Goal: Task Accomplishment & Management: Use online tool/utility

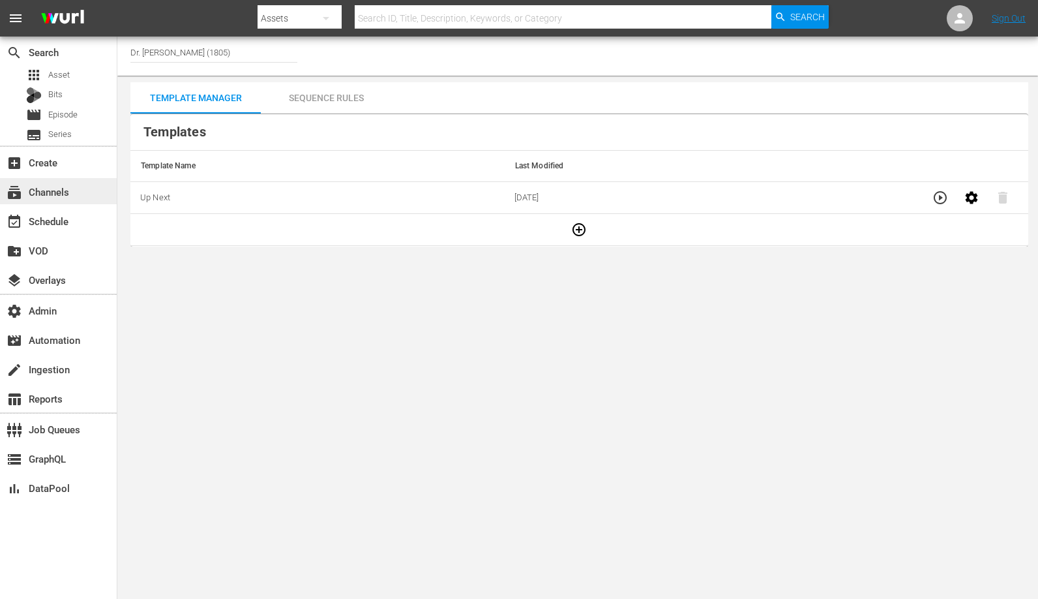
click at [46, 202] on div "subscriptions Channels" at bounding box center [58, 191] width 117 height 26
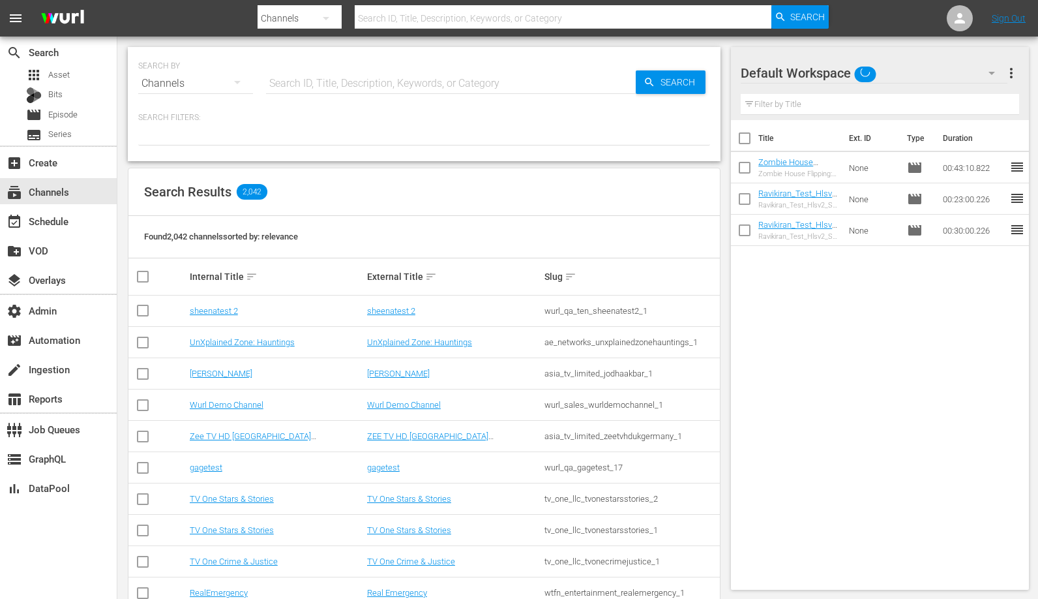
click at [377, 80] on input "text" at bounding box center [451, 83] width 370 height 31
paste input "gsn_cinevault_80s_2"
type input "gsn_cinevault_80s_2"
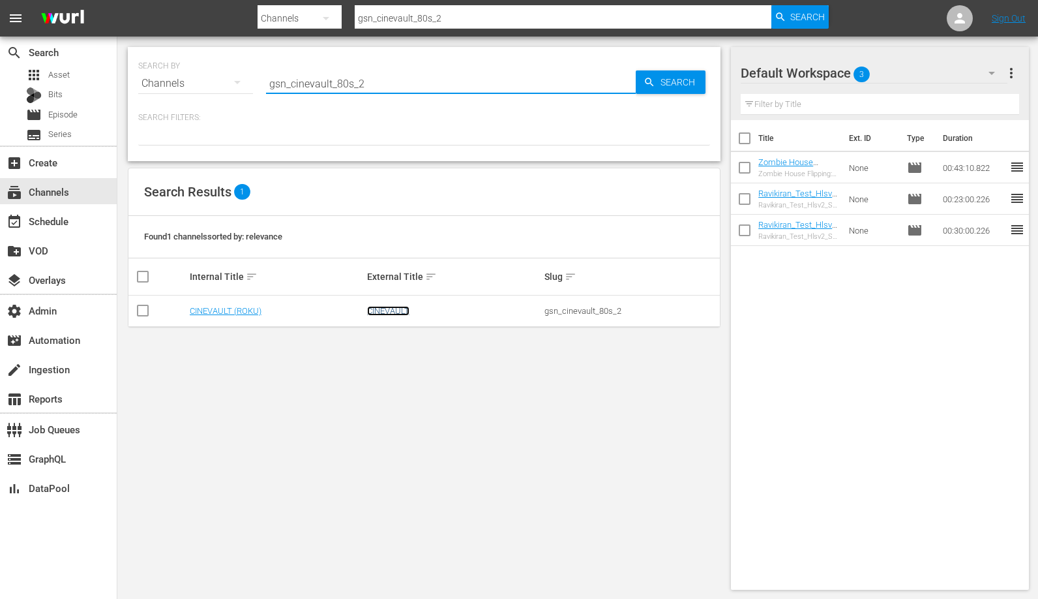
click at [389, 312] on link "CINEVAULT" at bounding box center [388, 311] width 42 height 10
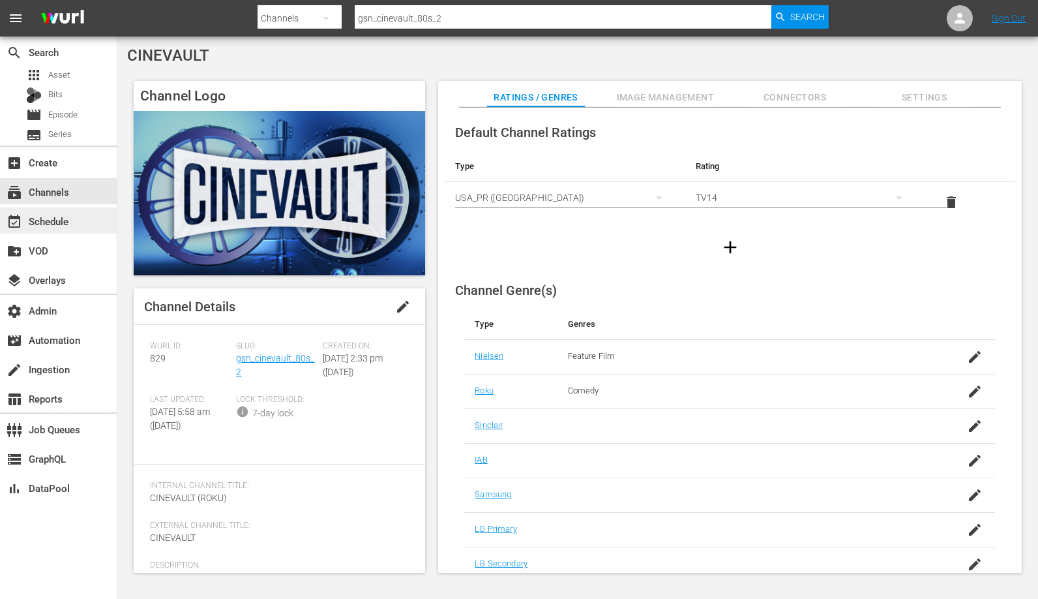
click at [67, 225] on div "event_available Schedule" at bounding box center [36, 219] width 73 height 12
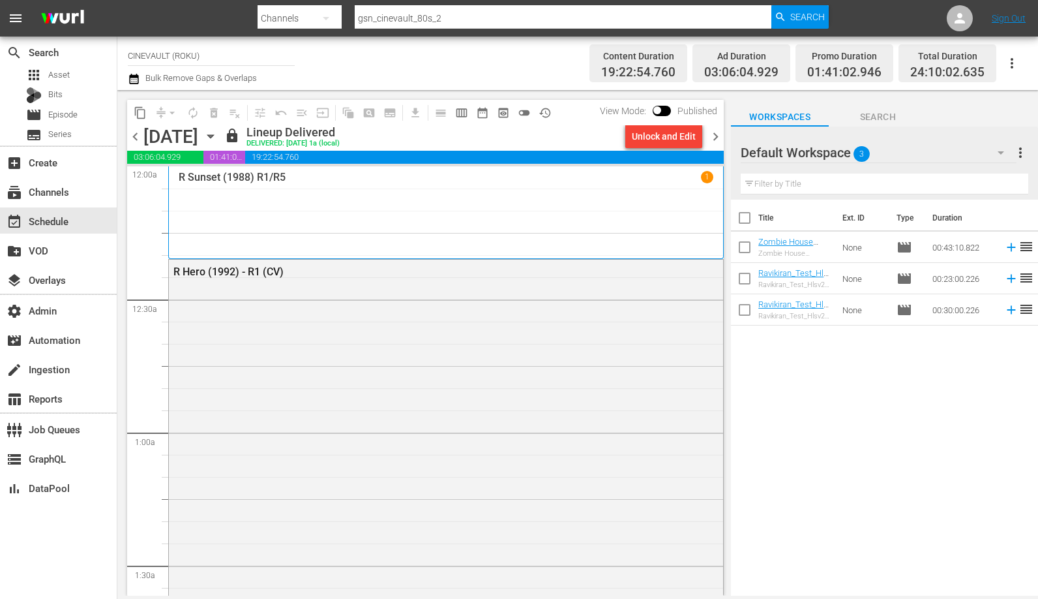
click at [712, 136] on span "chevron_right" at bounding box center [716, 136] width 16 height 16
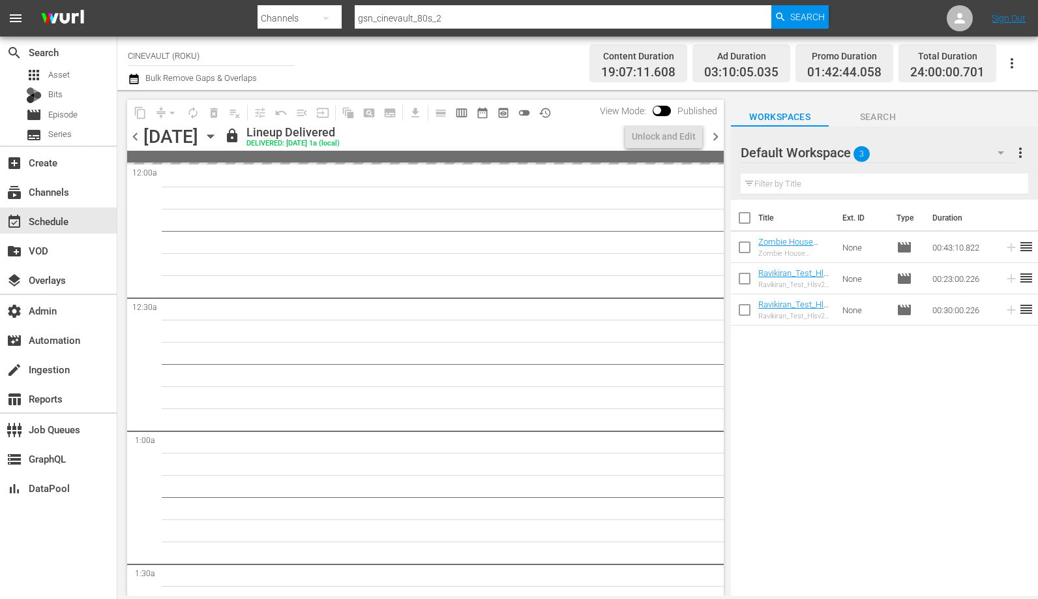
click at [712, 136] on span "chevron_right" at bounding box center [716, 136] width 16 height 16
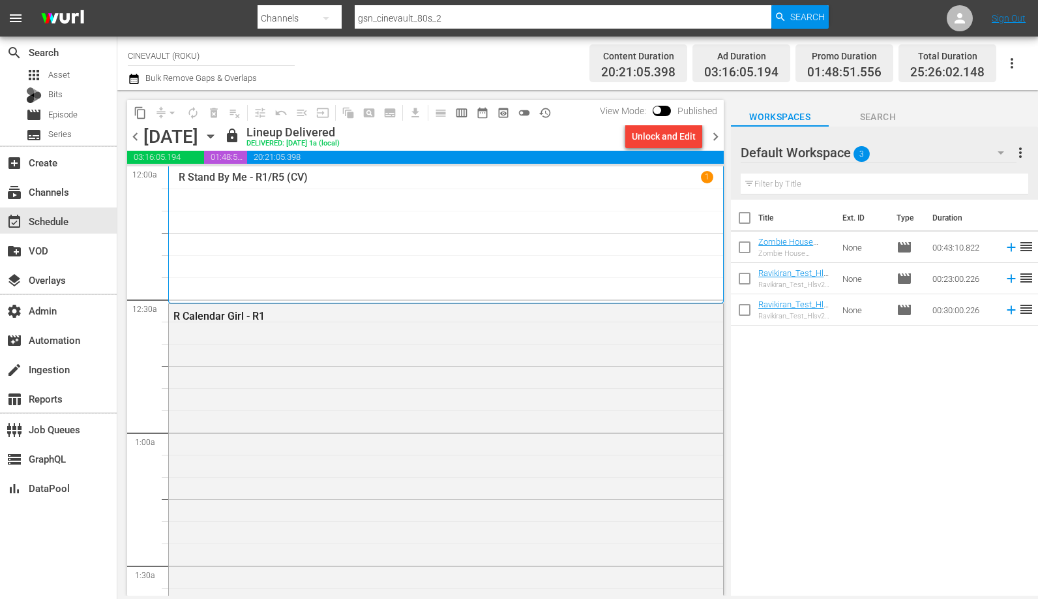
click at [672, 142] on div "Unlock and Edit" at bounding box center [664, 136] width 64 height 23
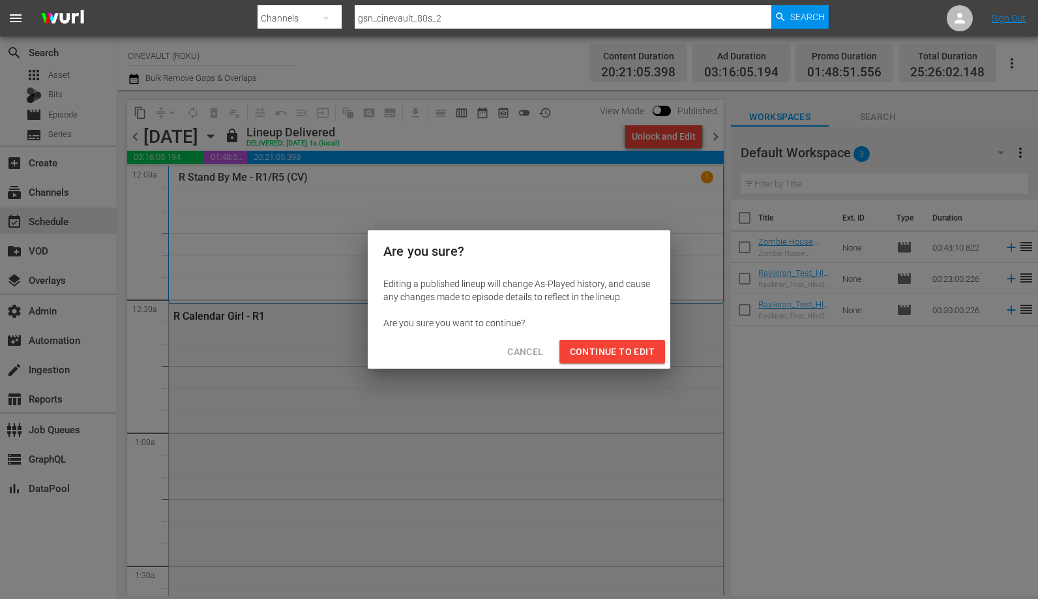
click at [637, 362] on button "Continue to Edit" at bounding box center [613, 352] width 106 height 24
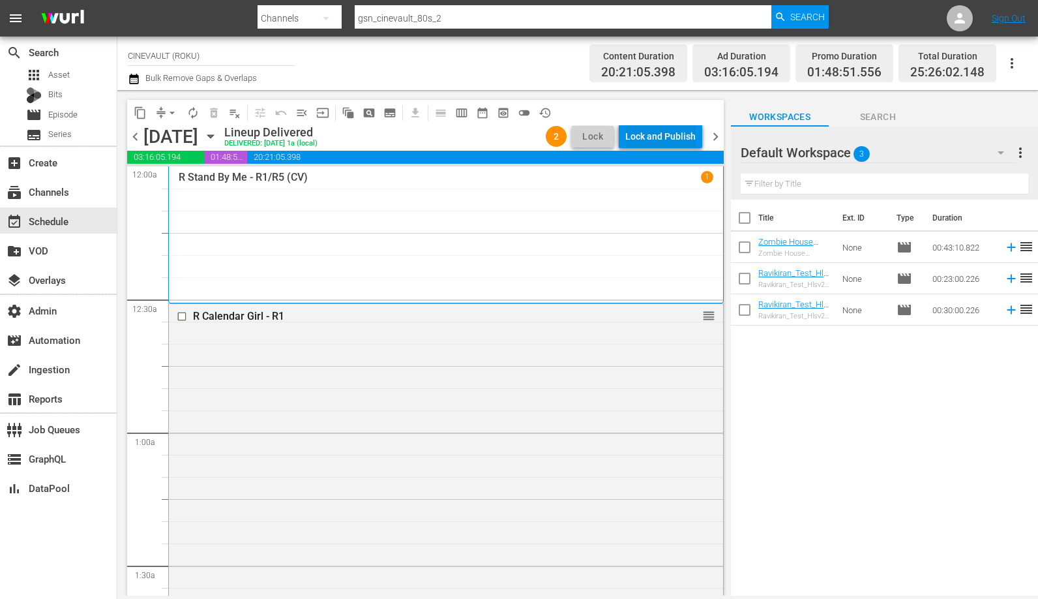
click at [670, 136] on div "Lock and Publish" at bounding box center [660, 136] width 70 height 23
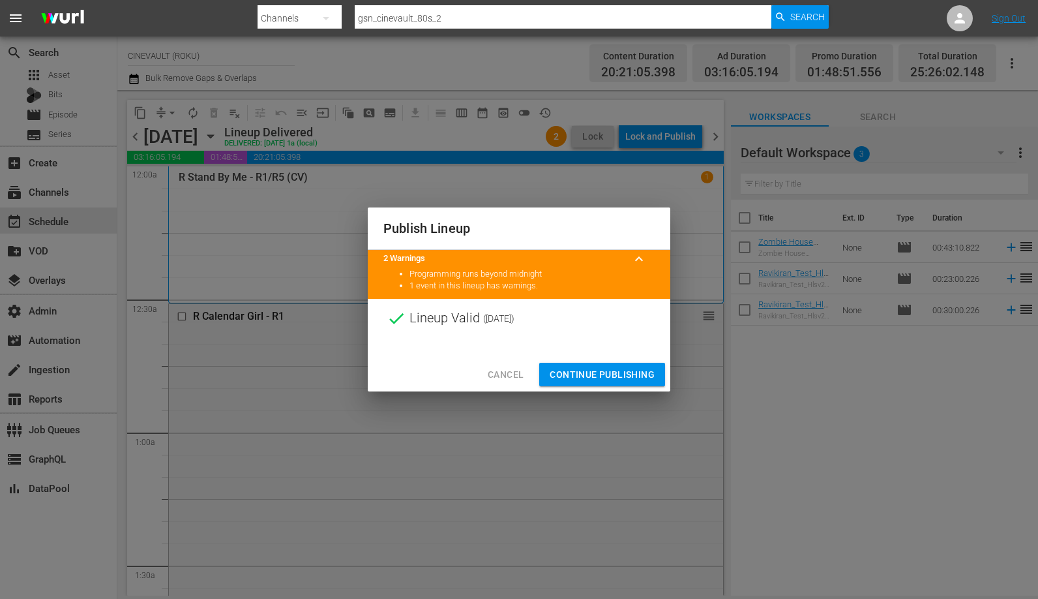
click at [607, 383] on button "Continue Publishing" at bounding box center [602, 375] width 126 height 24
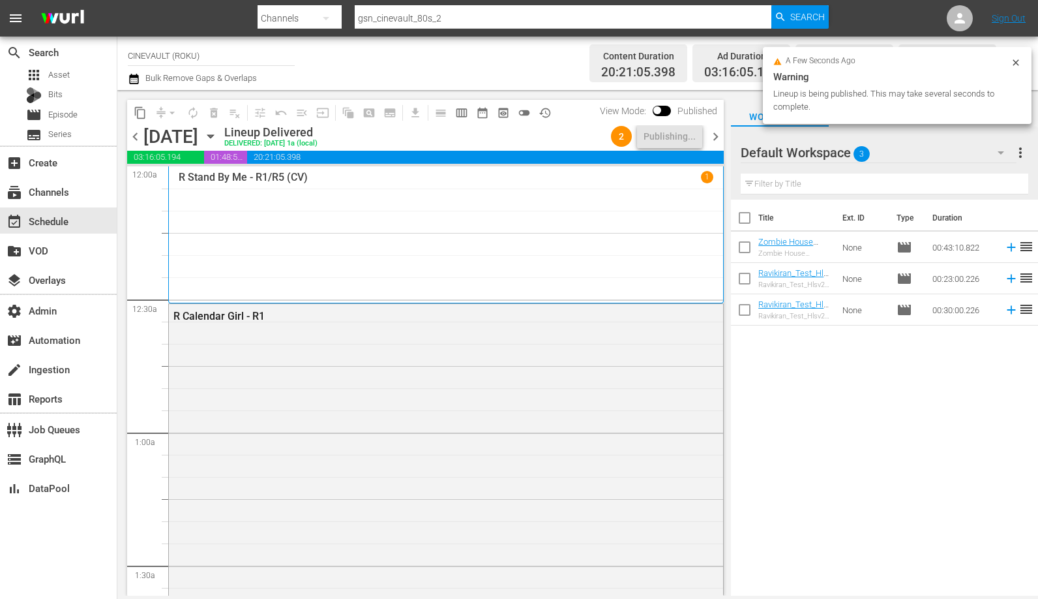
click at [717, 136] on span "chevron_right" at bounding box center [716, 136] width 16 height 16
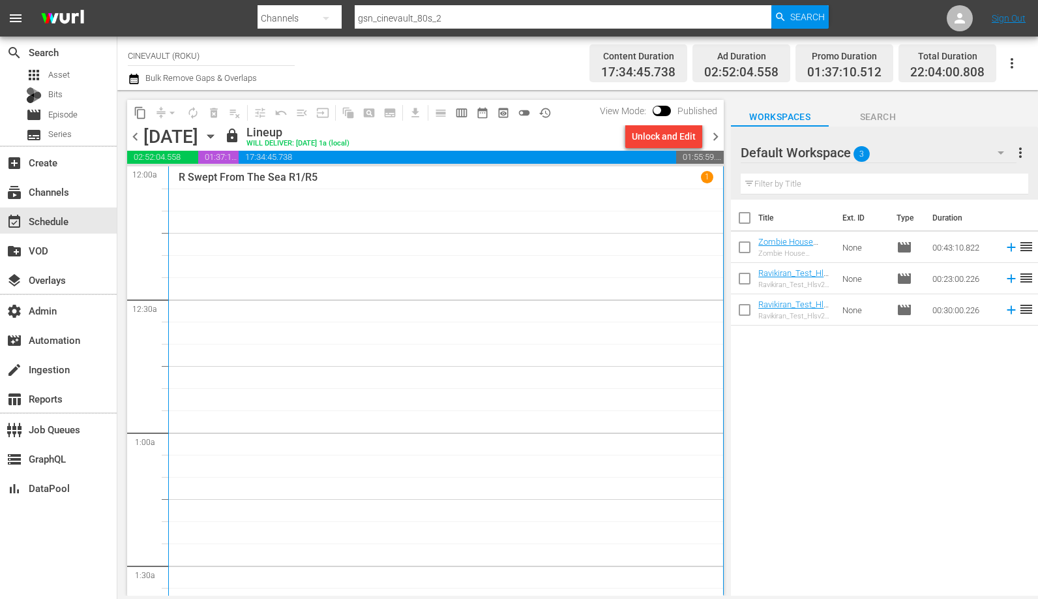
click at [684, 144] on div "Unlock and Edit" at bounding box center [664, 136] width 64 height 23
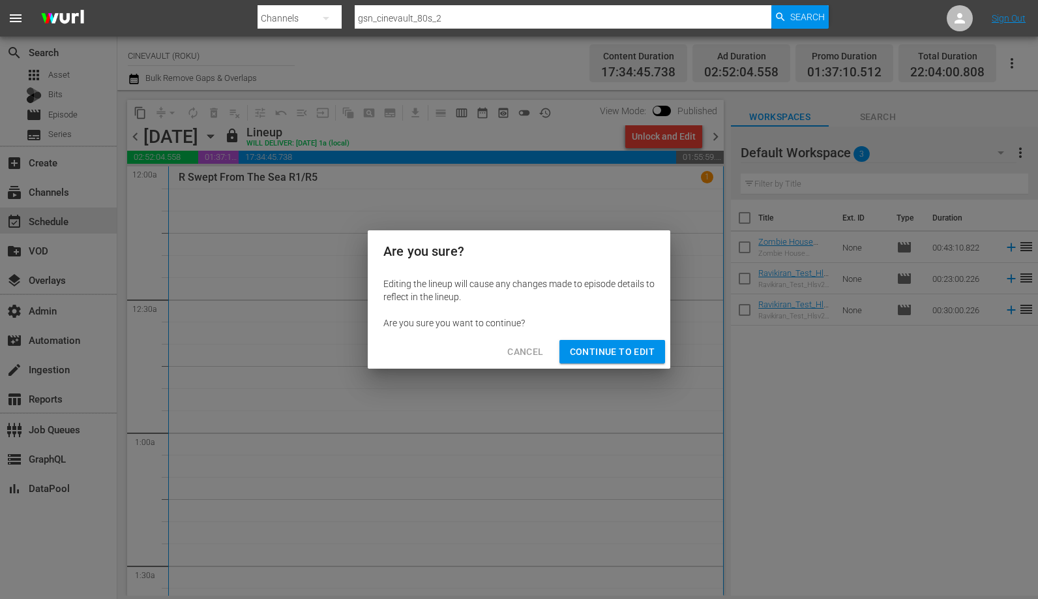
click at [630, 361] on button "Continue to Edit" at bounding box center [613, 352] width 106 height 24
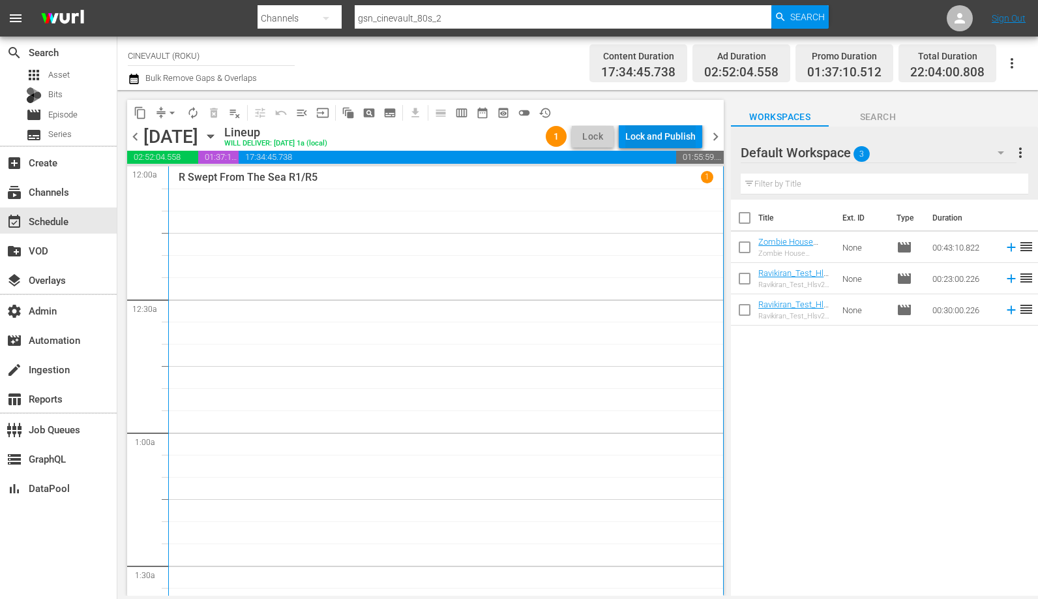
click at [670, 130] on div "Lock and Publish" at bounding box center [660, 136] width 70 height 23
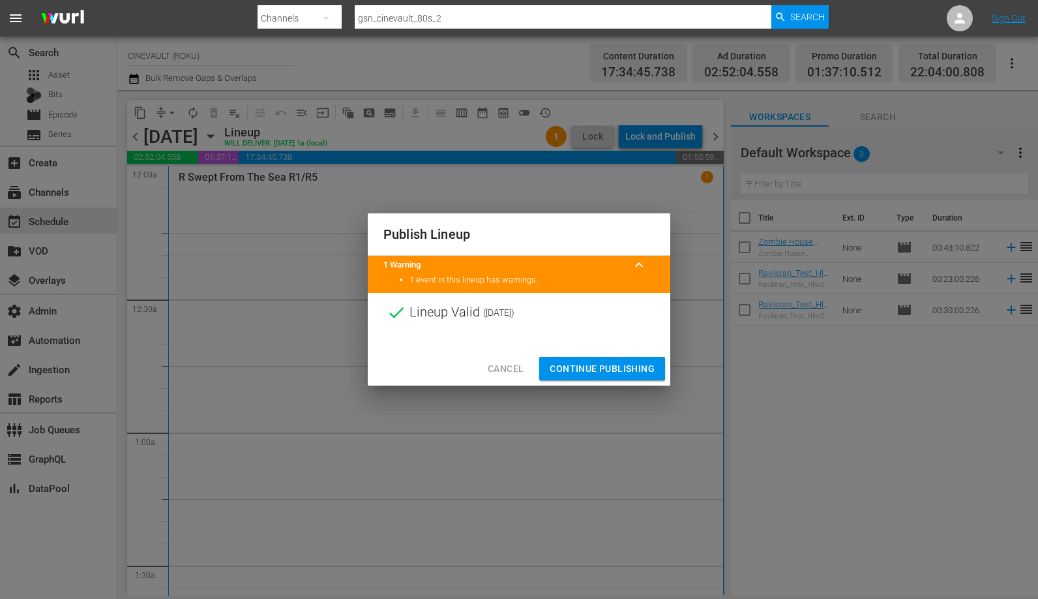
click at [637, 370] on span "Continue Publishing" at bounding box center [602, 369] width 105 height 16
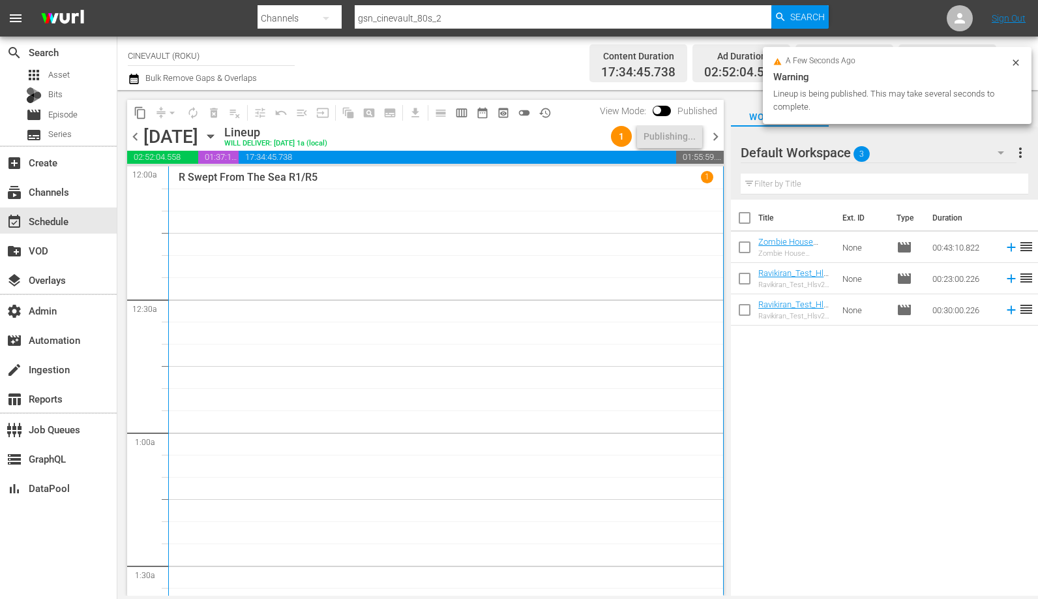
click at [717, 136] on span "chevron_right" at bounding box center [716, 136] width 16 height 16
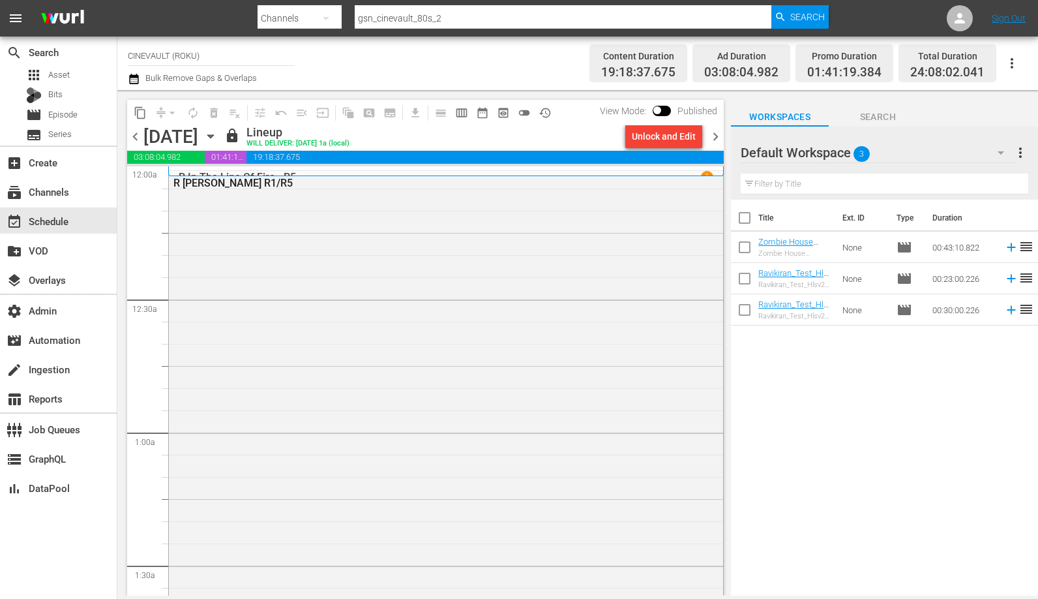
click at [687, 142] on div "Unlock and Edit" at bounding box center [664, 136] width 64 height 23
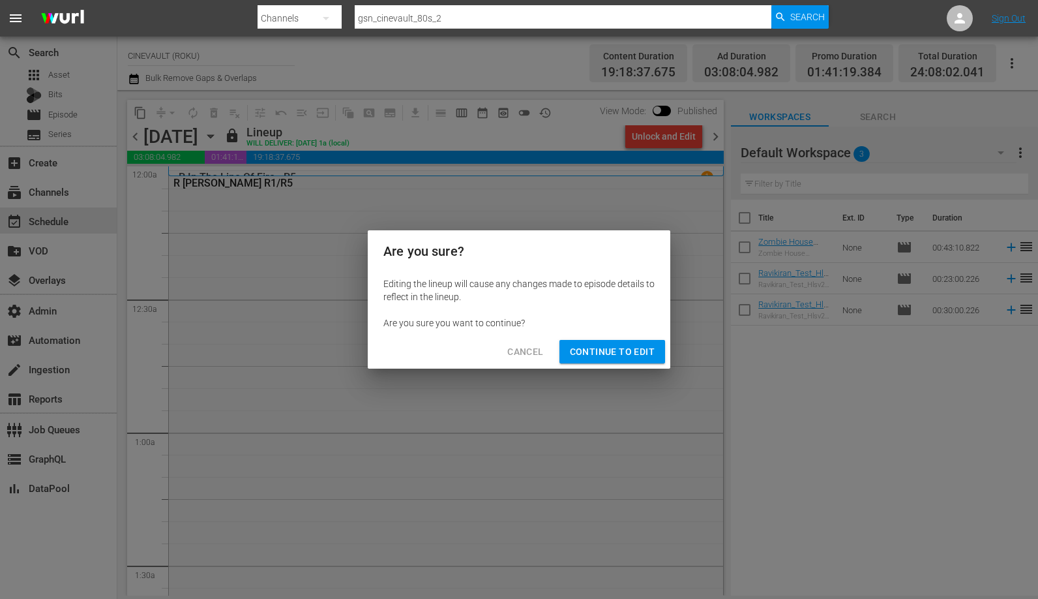
click at [637, 361] on button "Continue to Edit" at bounding box center [613, 352] width 106 height 24
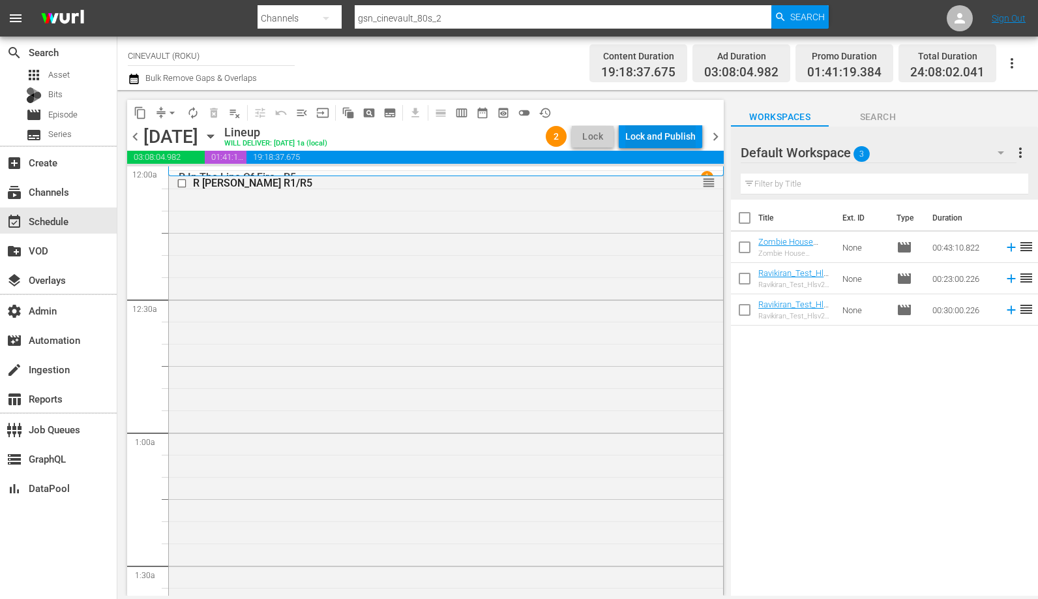
click at [678, 136] on div "Lock and Publish" at bounding box center [660, 136] width 70 height 23
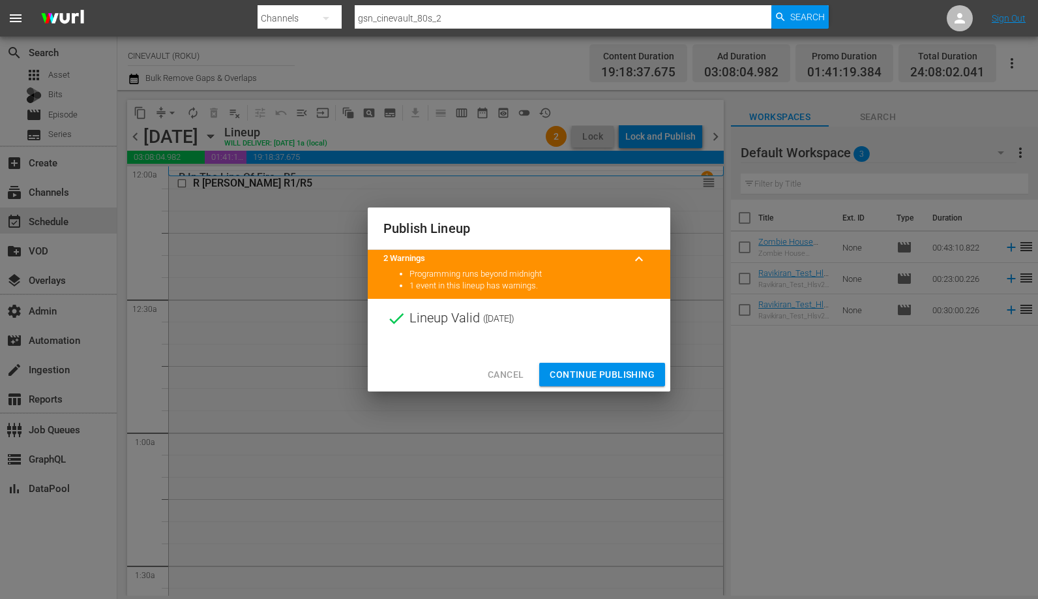
click at [642, 355] on div at bounding box center [519, 348] width 303 height 20
click at [631, 374] on span "Continue Publishing" at bounding box center [602, 375] width 105 height 16
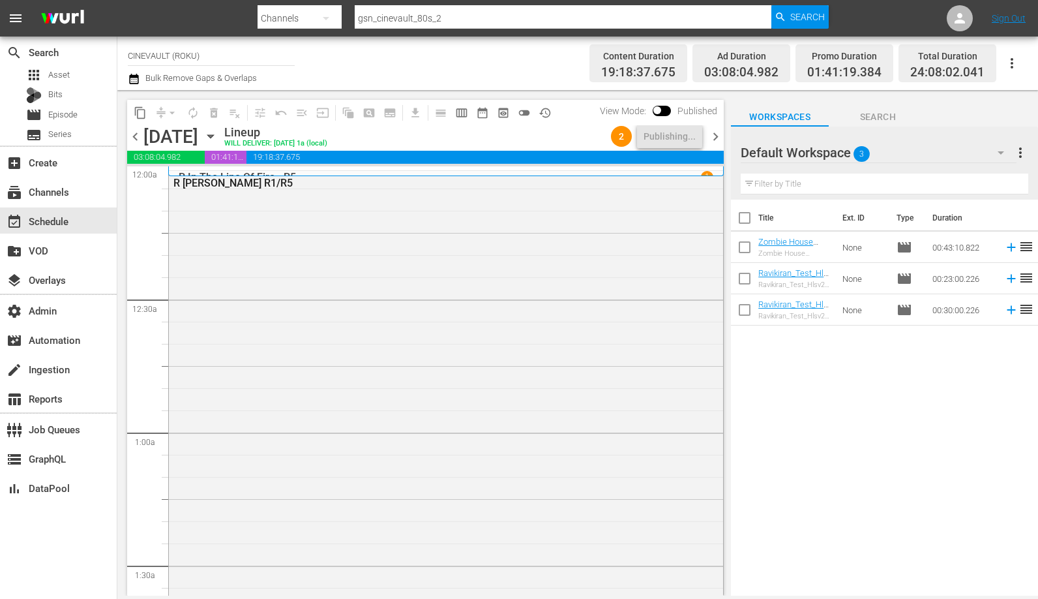
click at [717, 136] on span "chevron_right" at bounding box center [716, 136] width 16 height 16
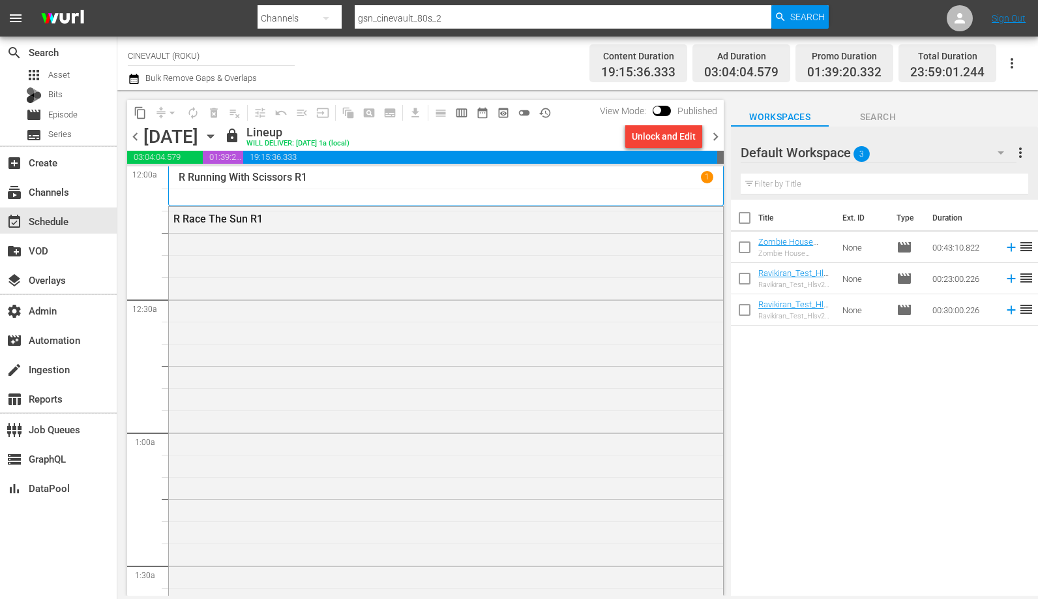
click at [683, 137] on div "Unlock and Edit" at bounding box center [664, 136] width 64 height 23
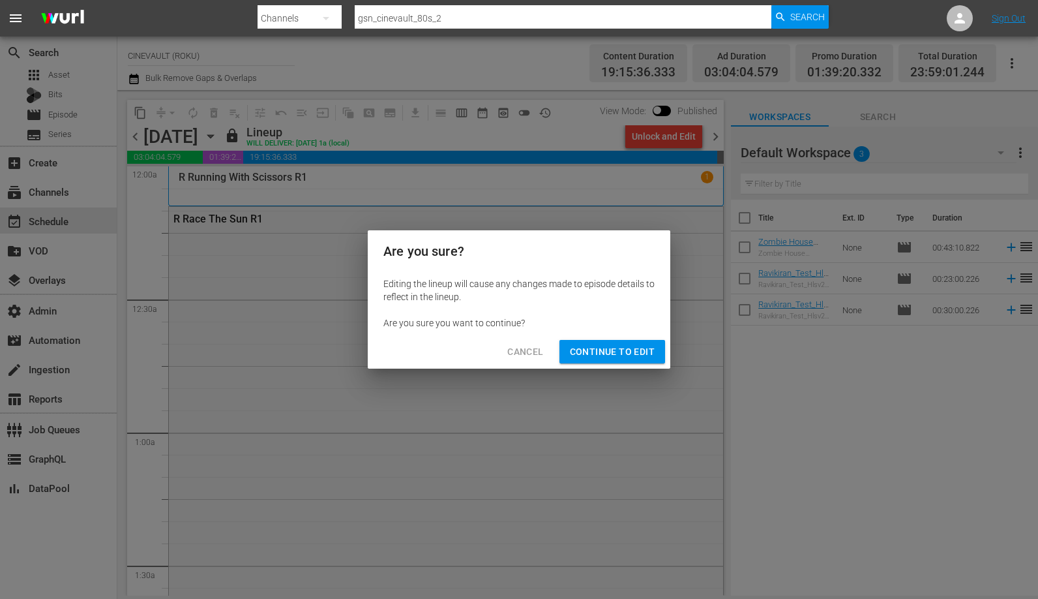
click at [644, 354] on span "Continue to Edit" at bounding box center [612, 352] width 85 height 16
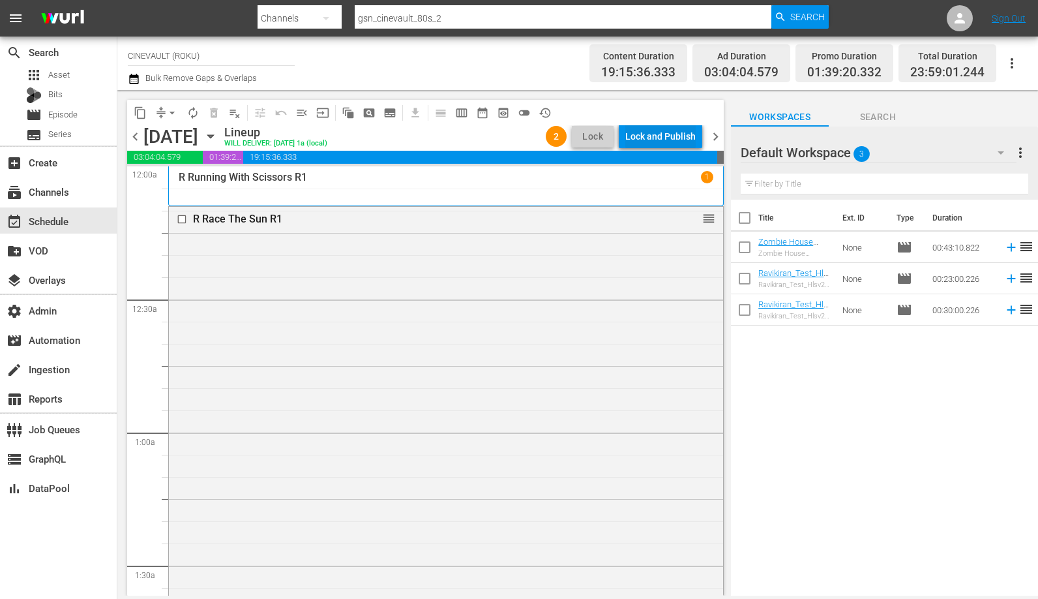
click at [676, 132] on div "Lock and Publish" at bounding box center [660, 136] width 70 height 23
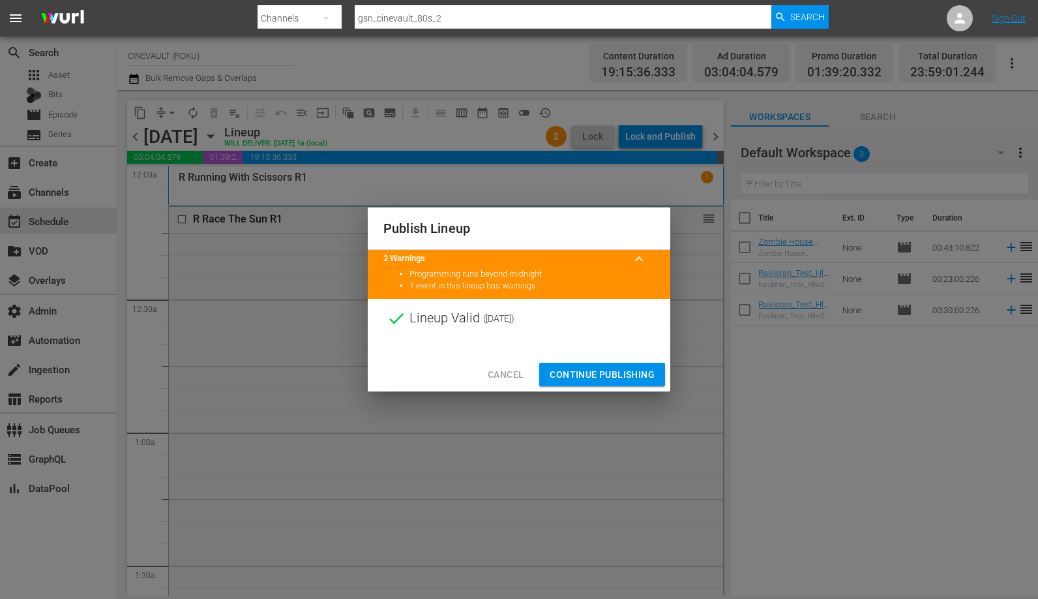
click at [598, 369] on span "Continue Publishing" at bounding box center [602, 375] width 105 height 16
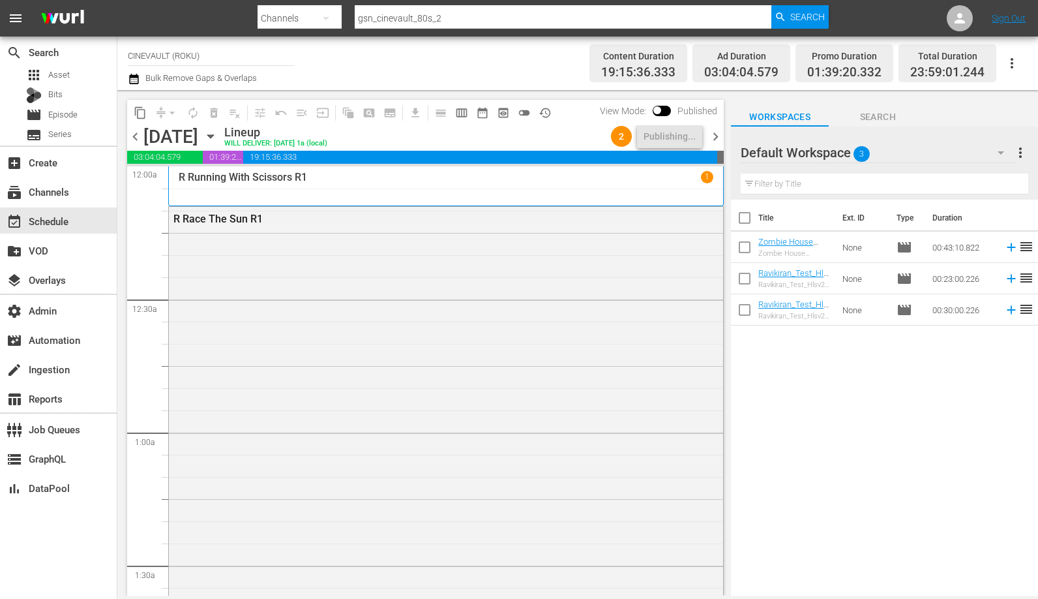
click at [140, 135] on span "chevron_left" at bounding box center [135, 136] width 16 height 16
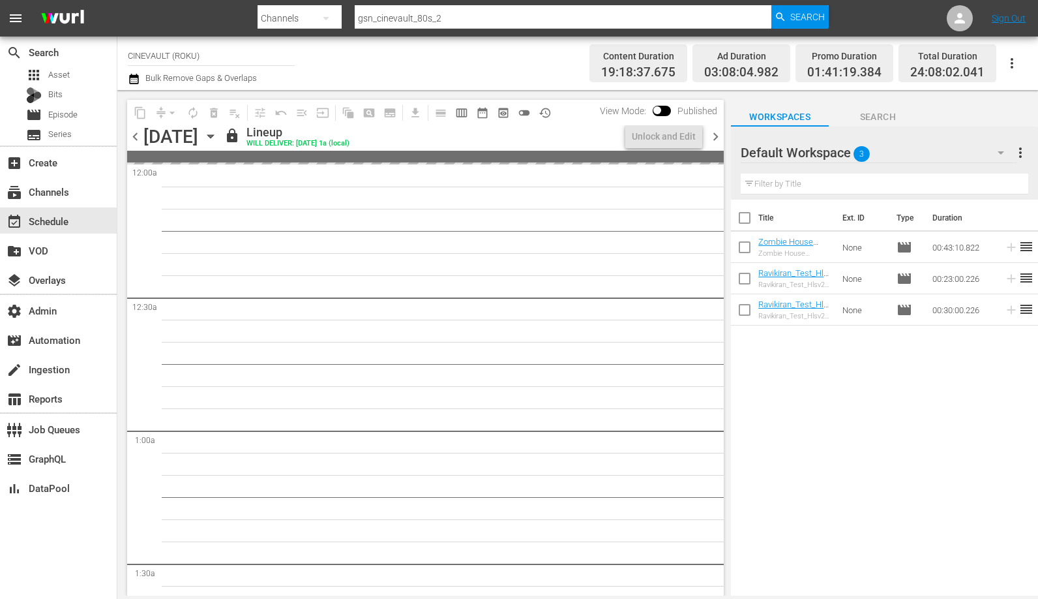
click at [140, 135] on span "chevron_left" at bounding box center [135, 136] width 16 height 16
